Goal: Find specific page/section: Find specific page/section

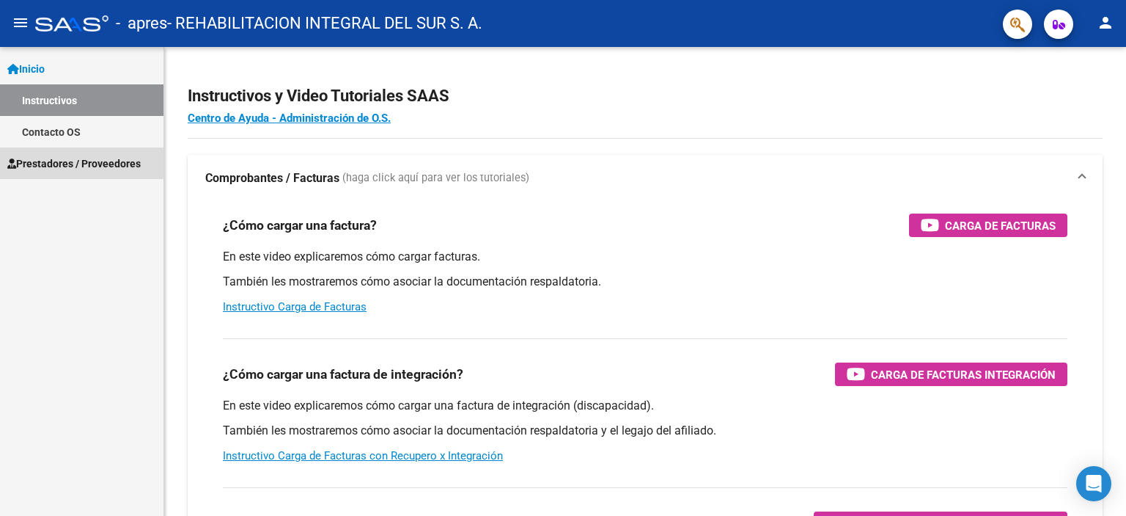
click at [70, 161] on span "Prestadores / Proveedores" at bounding box center [73, 163] width 133 height 16
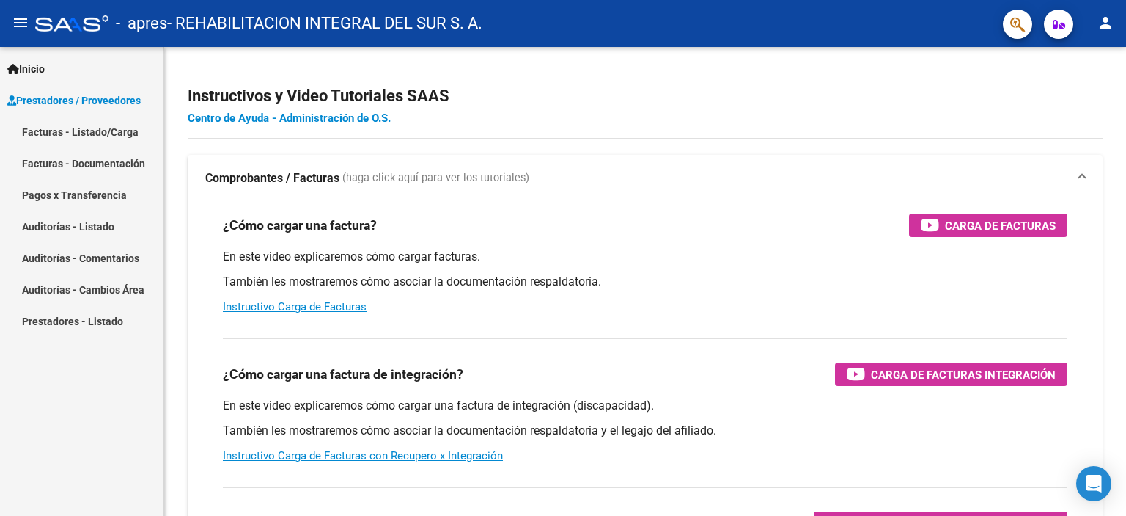
click at [1102, 23] on mat-icon "person" at bounding box center [1106, 23] width 18 height 18
click at [1087, 58] on button "person Mi Perfil" at bounding box center [1075, 61] width 89 height 35
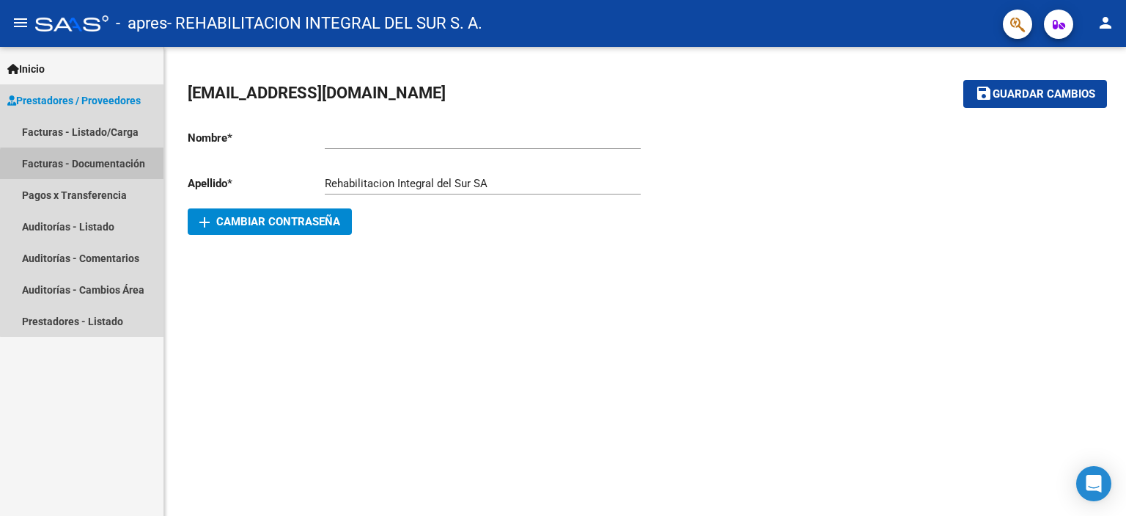
click at [100, 166] on link "Facturas - Documentación" at bounding box center [82, 163] width 164 height 32
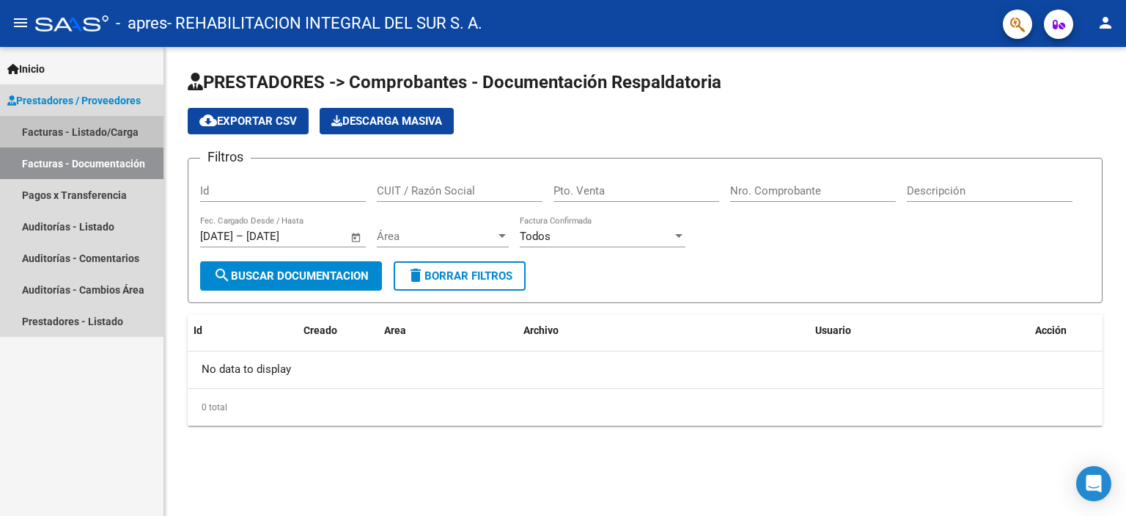
click at [58, 131] on link "Facturas - Listado/Carga" at bounding box center [82, 132] width 164 height 32
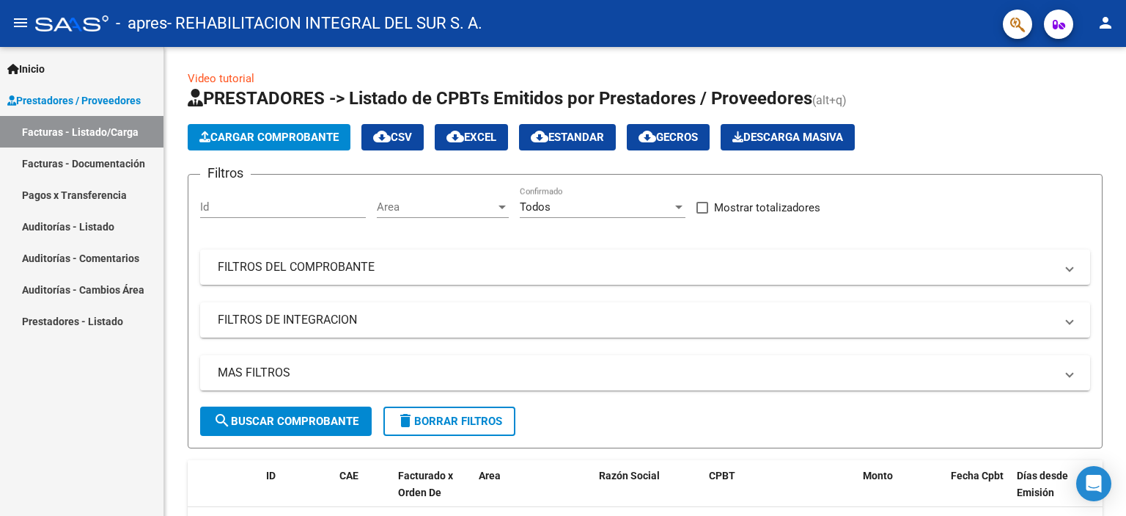
click at [34, 61] on span "Inicio" at bounding box center [25, 69] width 37 height 16
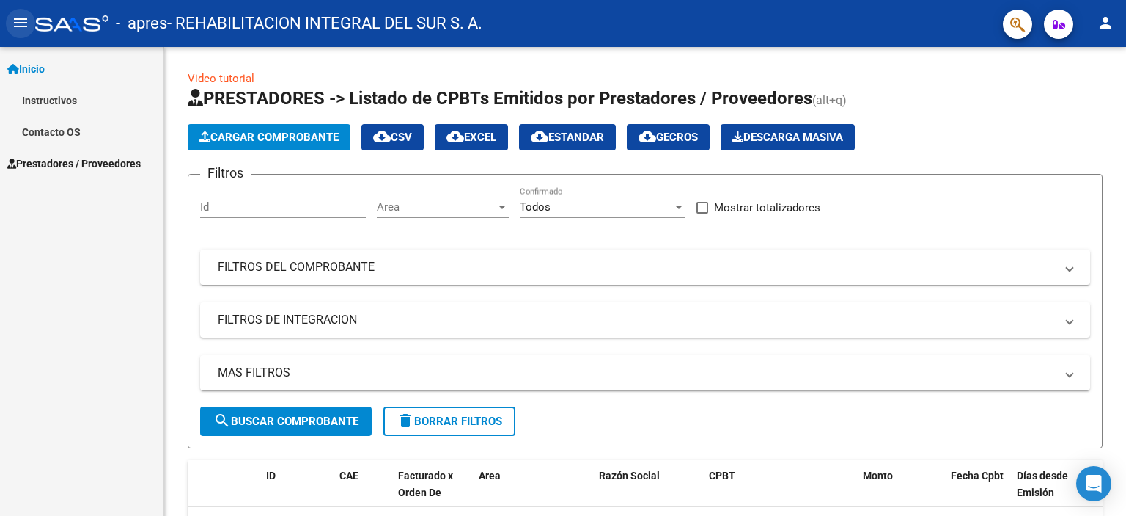
click at [14, 19] on mat-icon "menu" at bounding box center [21, 23] width 18 height 18
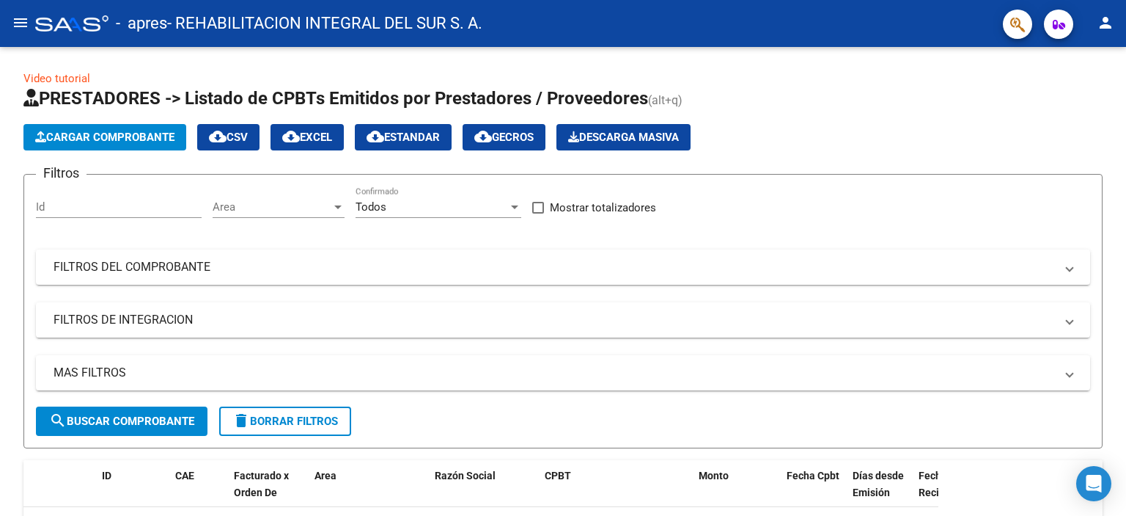
click at [14, 20] on mat-icon "menu" at bounding box center [21, 23] width 18 height 18
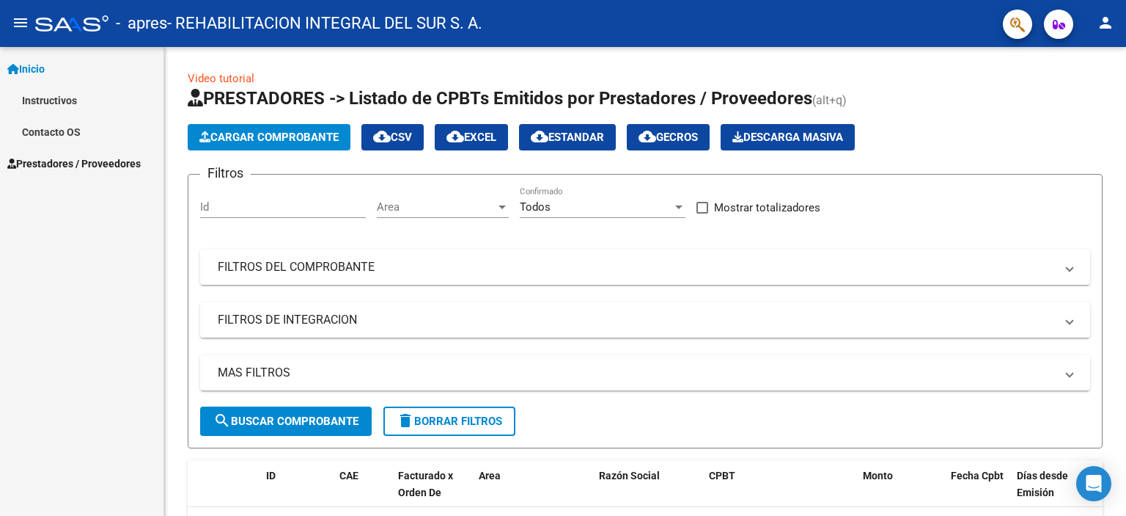
click at [67, 158] on span "Prestadores / Proveedores" at bounding box center [73, 163] width 133 height 16
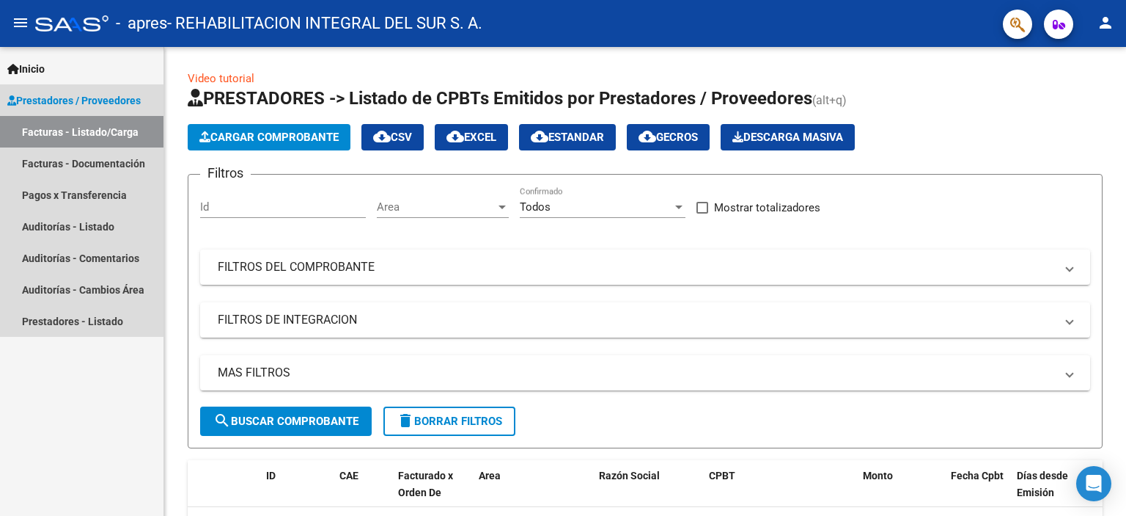
click at [45, 98] on span "Prestadores / Proveedores" at bounding box center [73, 100] width 133 height 16
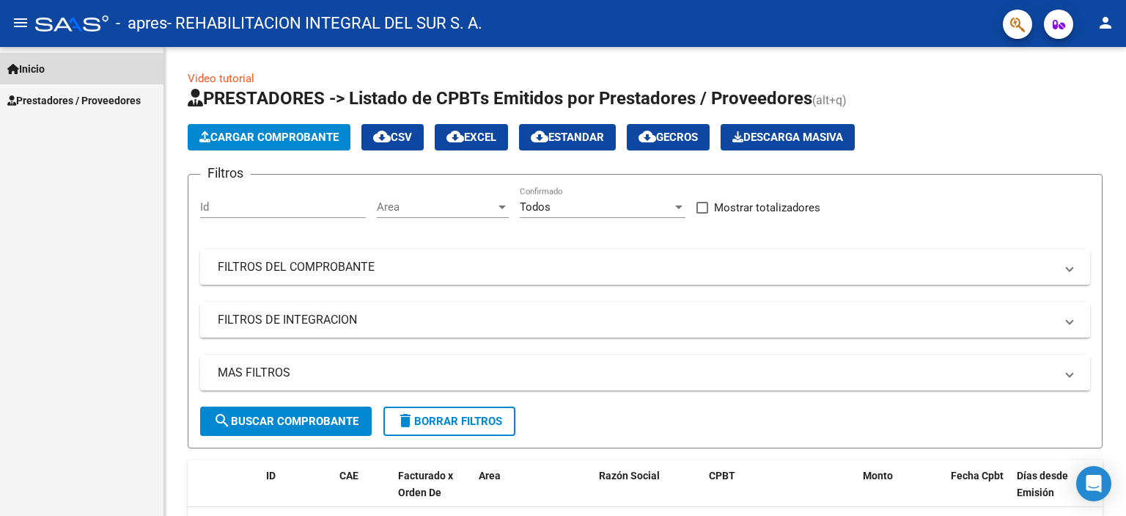
click at [37, 70] on span "Inicio" at bounding box center [25, 69] width 37 height 16
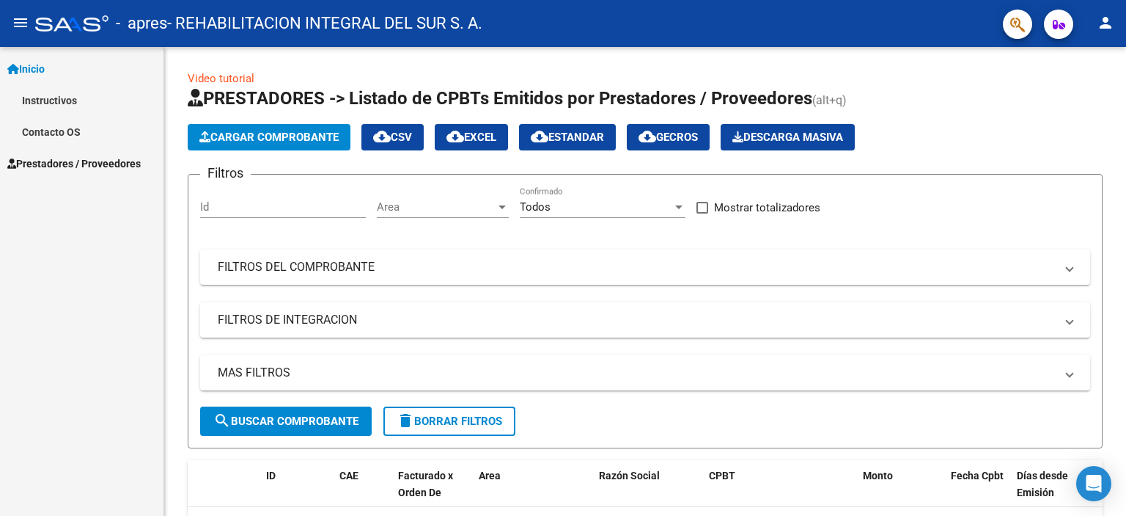
click at [18, 21] on mat-icon "menu" at bounding box center [21, 23] width 18 height 18
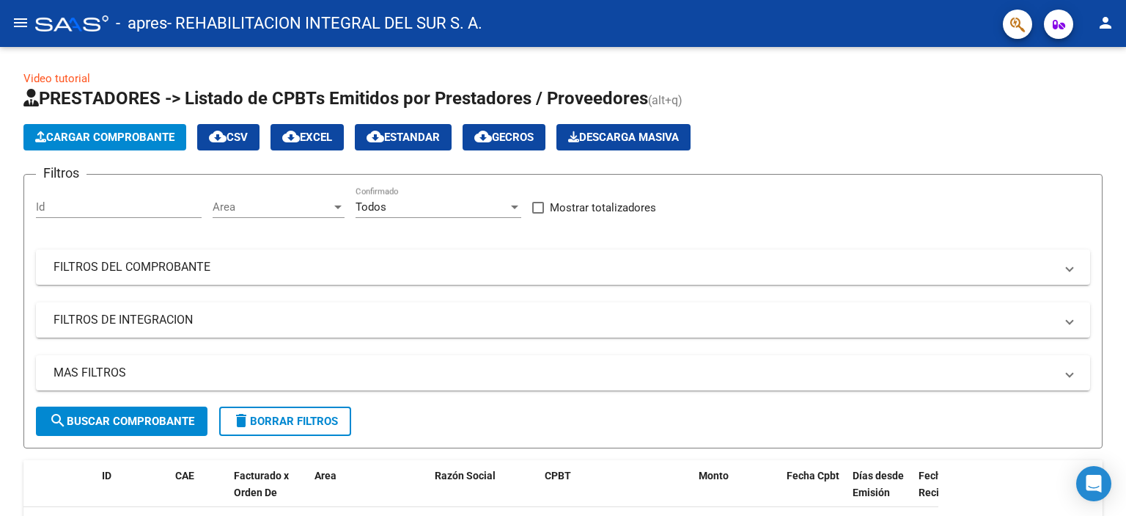
click at [18, 21] on mat-icon "menu" at bounding box center [21, 23] width 18 height 18
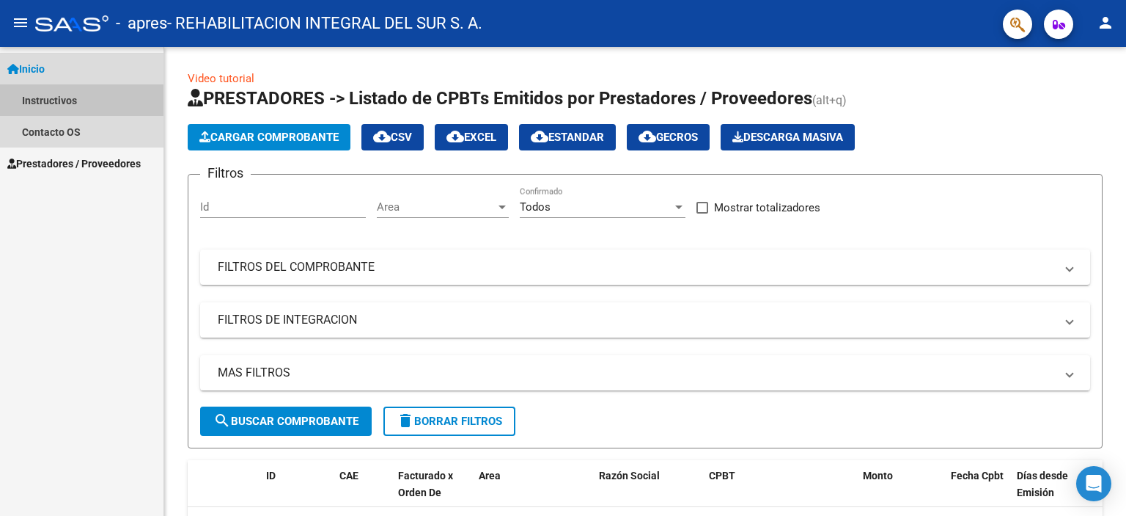
click at [52, 101] on link "Instructivos" at bounding box center [82, 100] width 164 height 32
